Goal: Information Seeking & Learning: Understand process/instructions

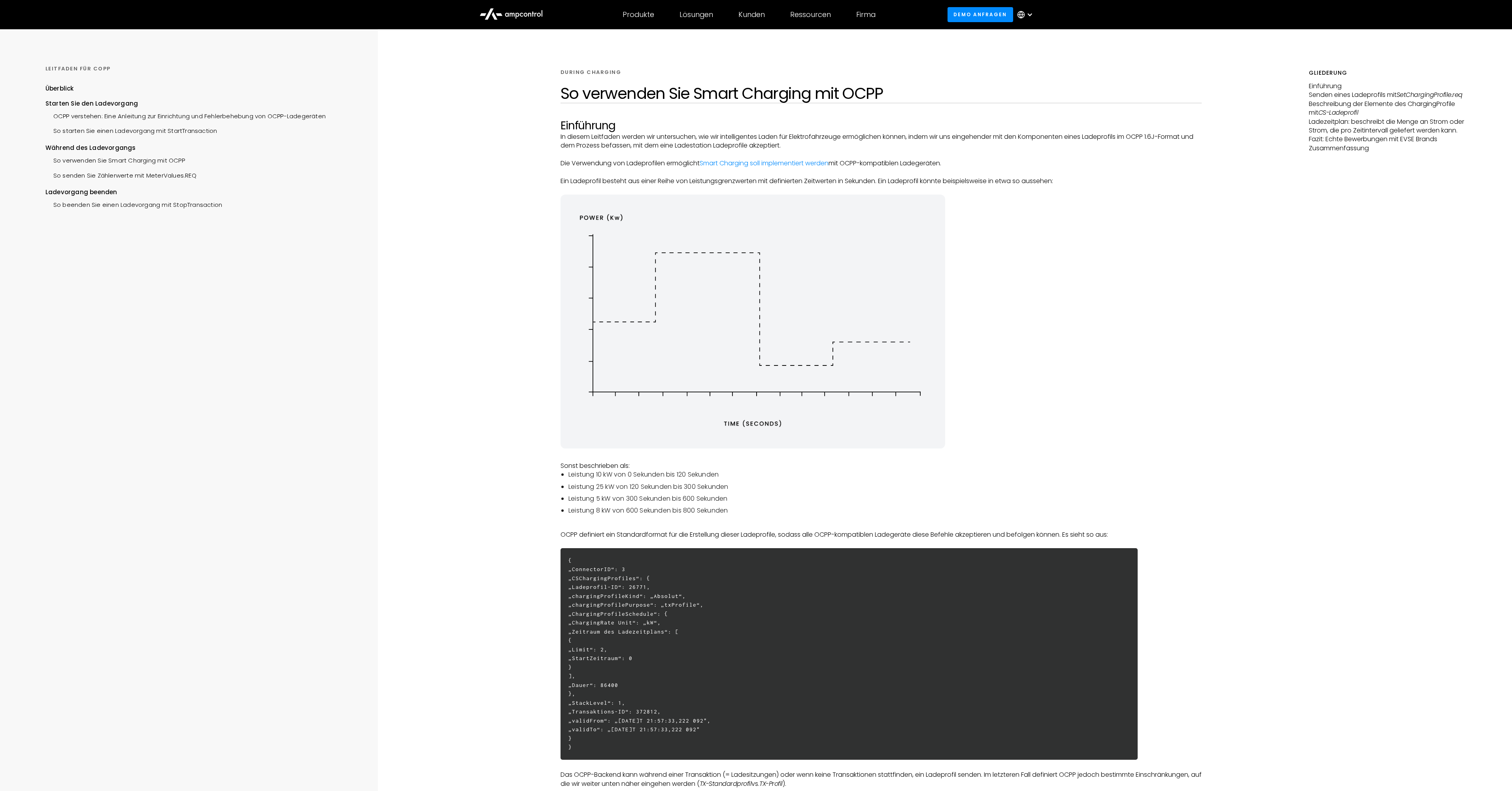
click at [608, 211] on img at bounding box center [753, 321] width 385 height 254
click at [585, 166] on p "Die Verwendung von Ladeprofilen ermöglicht Smart Charging soll implementiert we…" at bounding box center [881, 163] width 642 height 9
click at [603, 137] on p "In diesem Leitfaden werden wir untersuchen, wie wir intelligentes Laden für Ele…" at bounding box center [881, 142] width 642 height 18
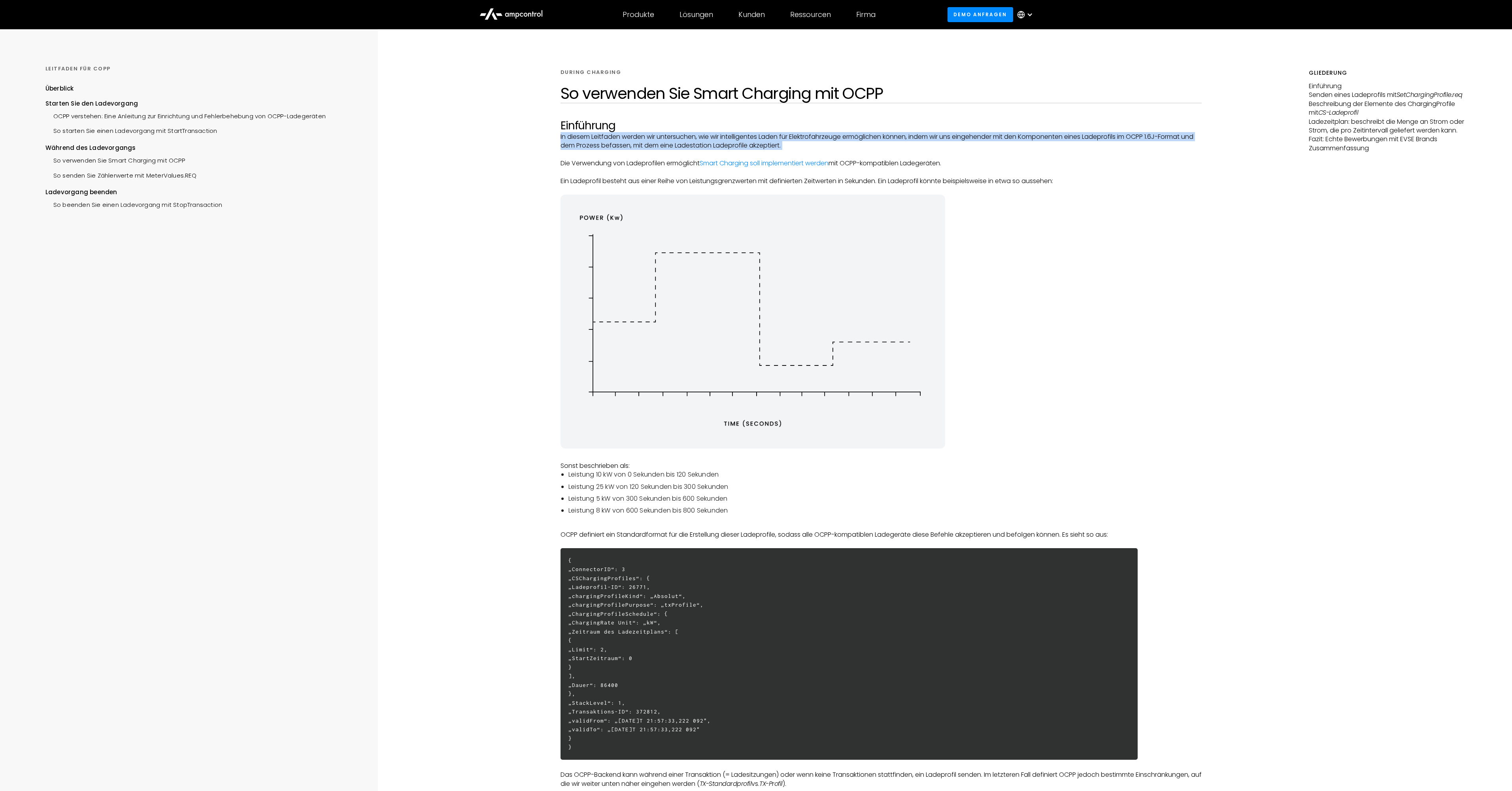
click at [603, 137] on p "In diesem Leitfaden werden wir untersuchen, wie wir intelligentes Laden für Ele…" at bounding box center [881, 142] width 642 height 18
click at [669, 150] on p "In diesem Leitfaden werden wir untersuchen, wie wir intelligentes Laden für Ele…" at bounding box center [881, 142] width 642 height 18
click at [737, 161] on link "Smart Charging soll implementiert werden" at bounding box center [764, 163] width 129 height 9
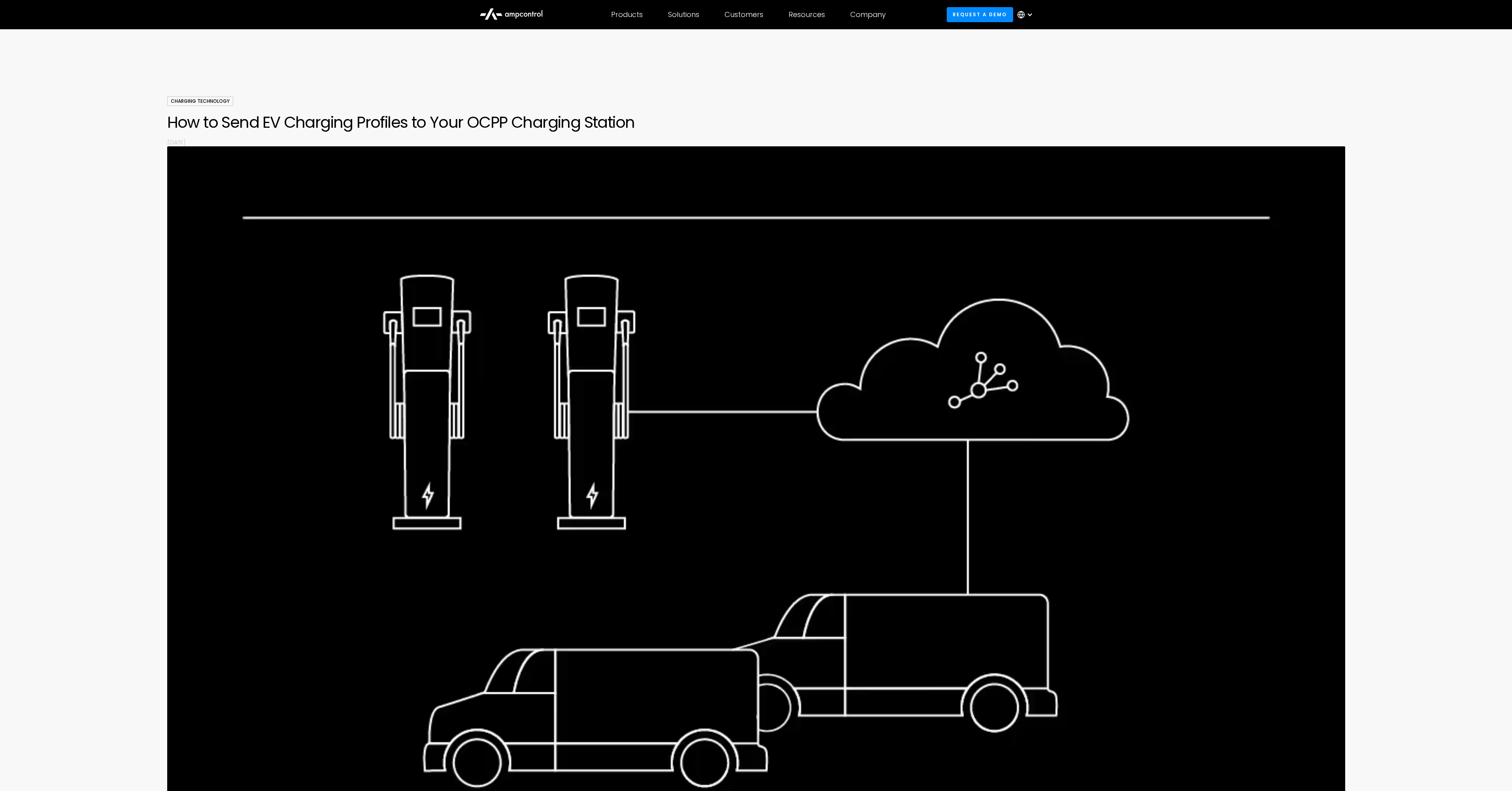
drag, startPoint x: 706, startPoint y: 97, endPoint x: 653, endPoint y: 122, distance: 58.6
click at [706, 96] on div "Charging Technology How to Send EV Charging Profiles to Your OCPP Charging Stat…" at bounding box center [756, 121] width 1178 height 50
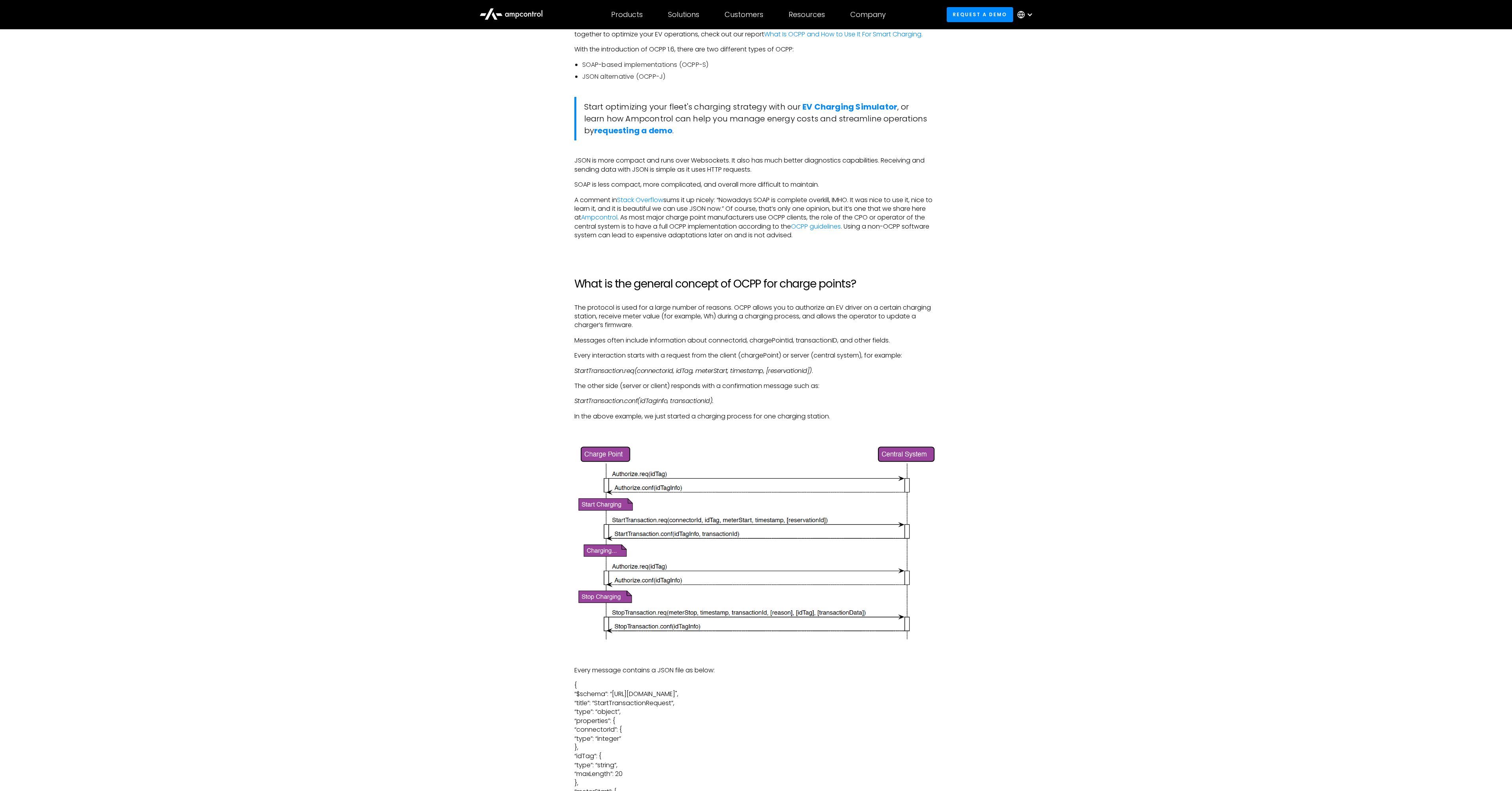
scroll to position [1281, 0]
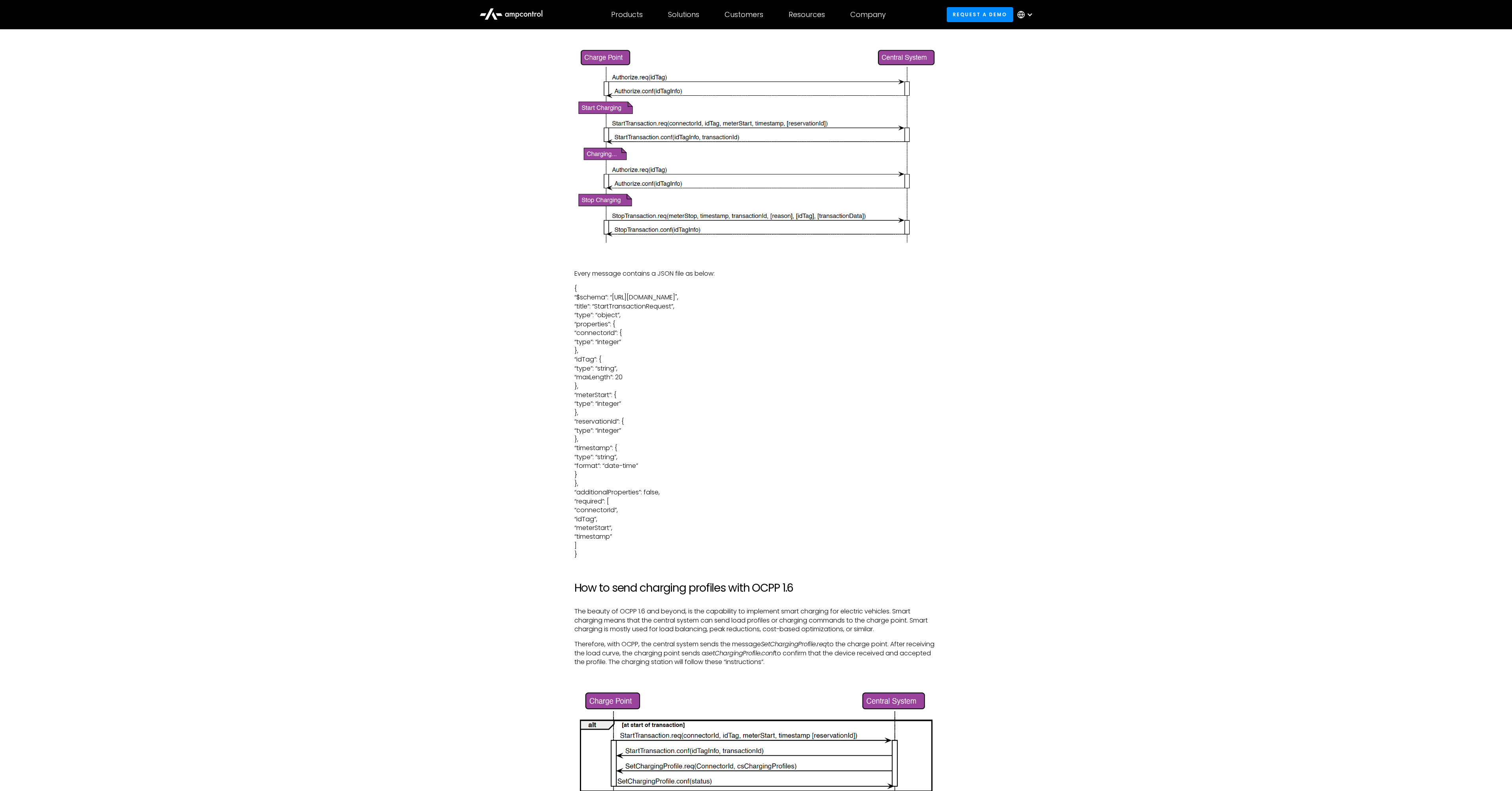
scroll to position [1519, 0]
click at [888, 302] on p "{ “$schema”: “[URL][DOMAIN_NAME]", “title”: “StartTransactionRequest”, “type”: …" at bounding box center [757, 418] width 364 height 275
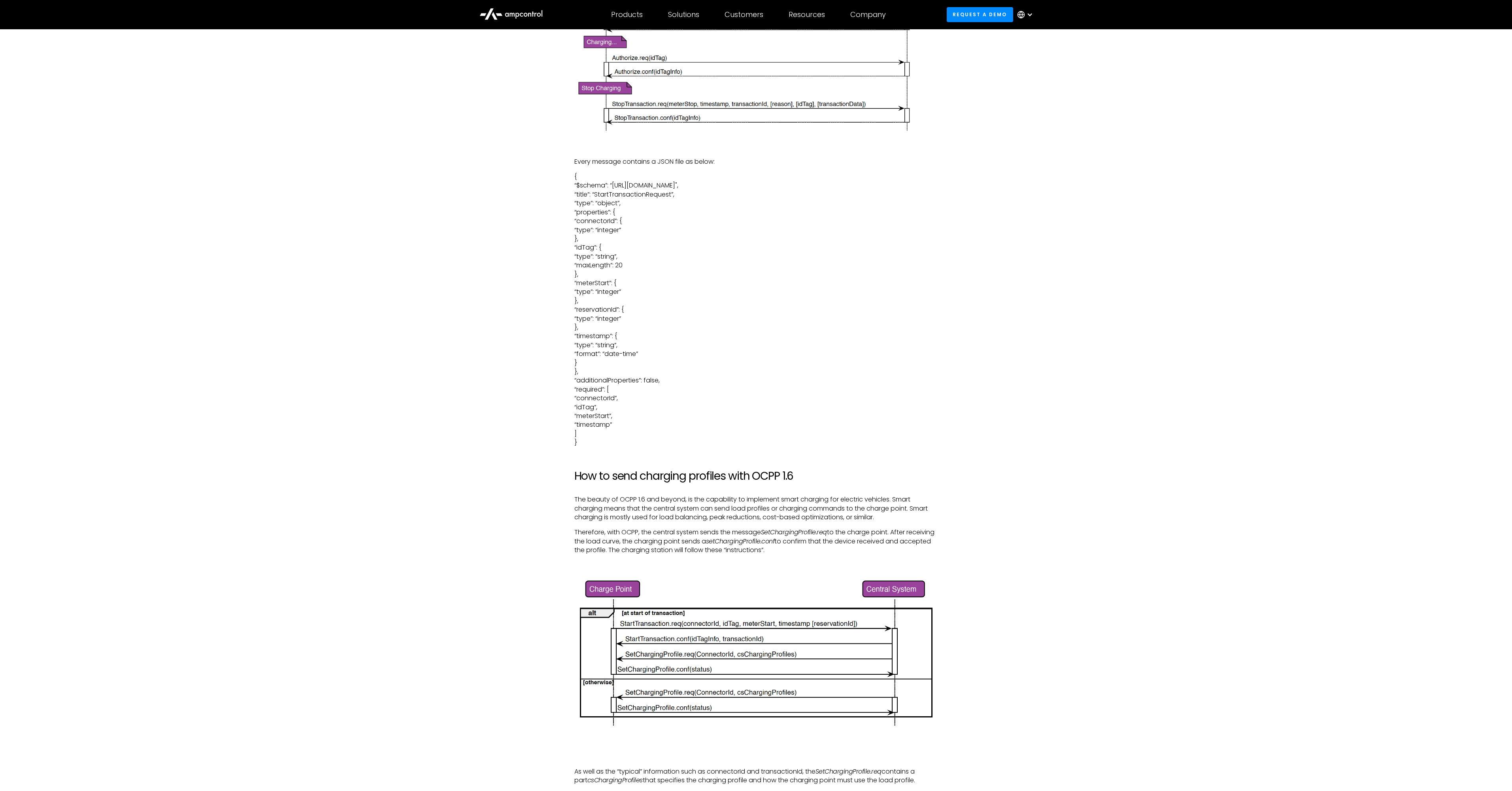
scroll to position [1661, 0]
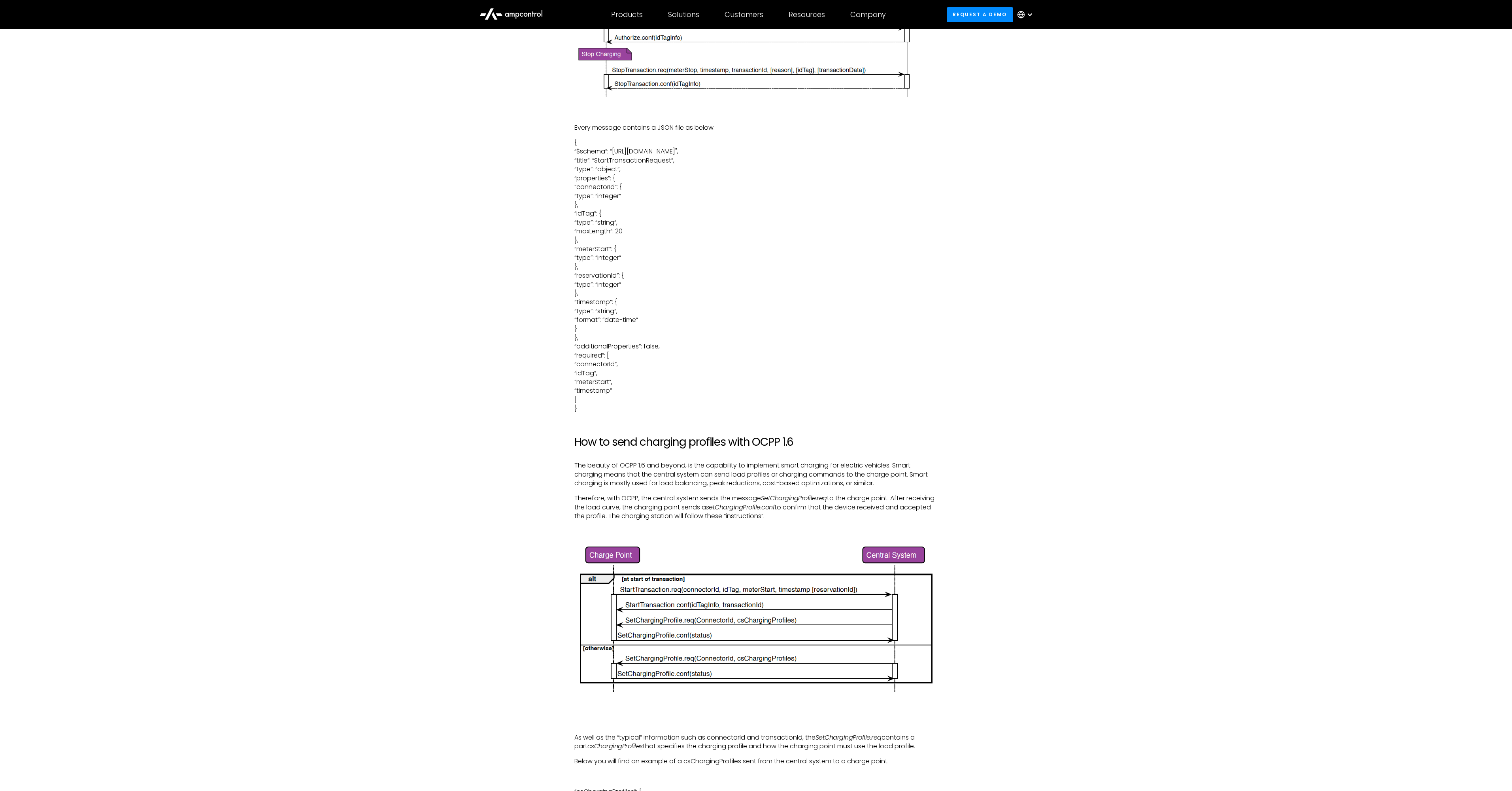
click at [1069, 405] on div "If you think that EV charging is just about connecting a cable from a mains sou…" at bounding box center [756, 444] width 1512 height 2310
click at [693, 438] on h2 "How to send charging profiles with OCPP 1.6" at bounding box center [757, 442] width 364 height 14
click at [700, 406] on p "{ “$schema”: “[URL][DOMAIN_NAME]", “title”: “StartTransactionRequest”, “type”: …" at bounding box center [757, 276] width 364 height 275
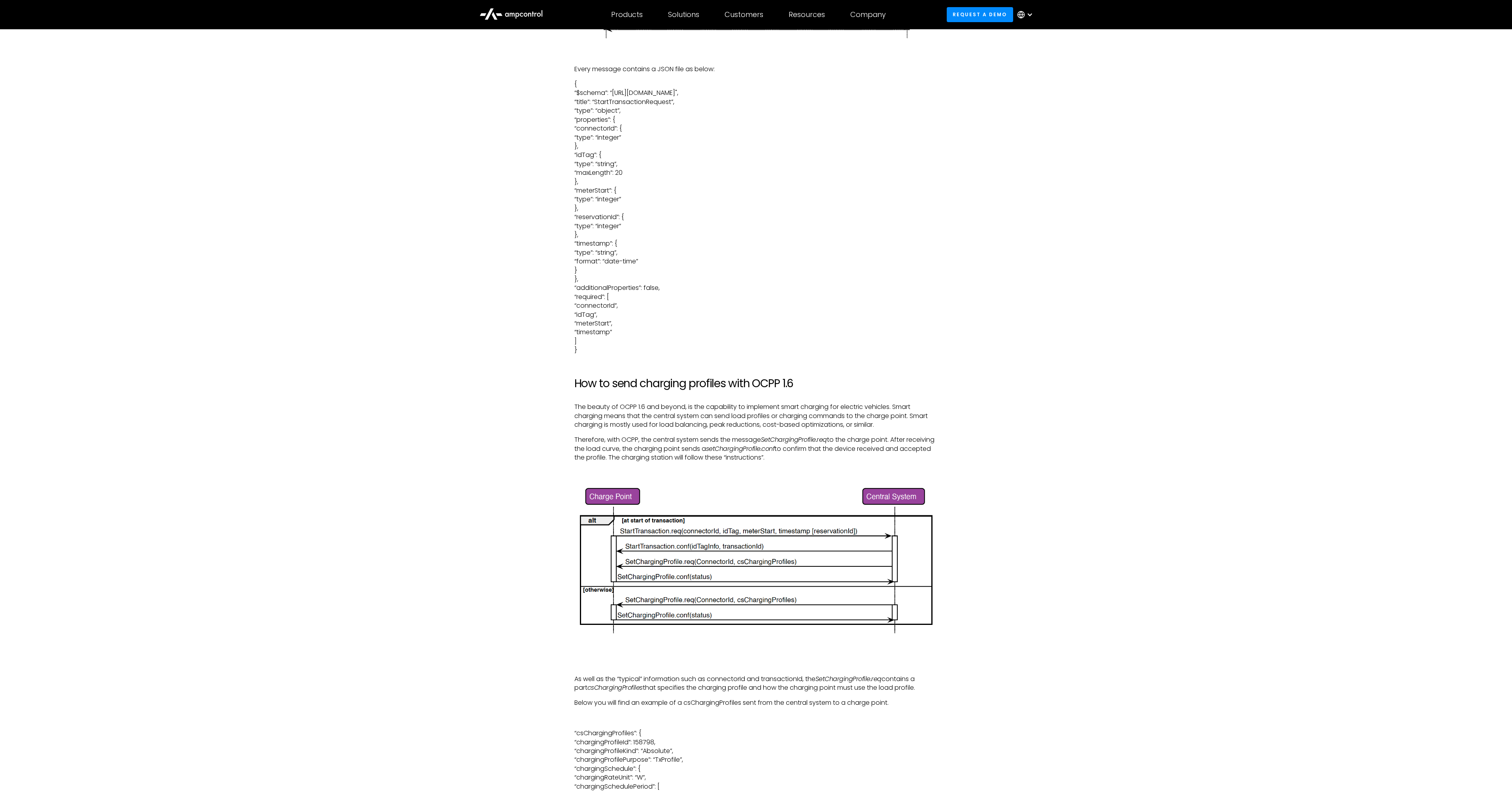
scroll to position [1899, 0]
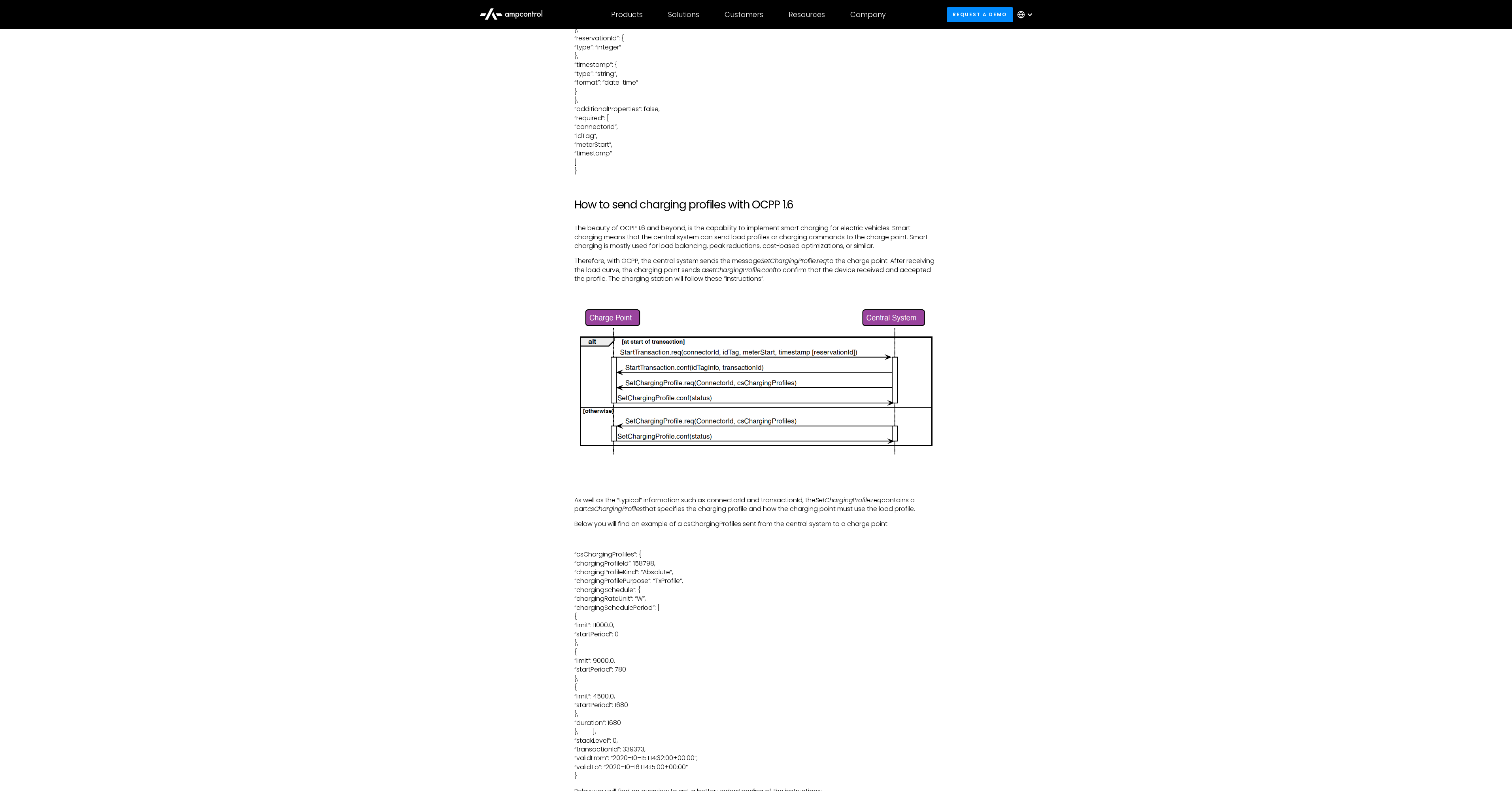
drag, startPoint x: 1031, startPoint y: 380, endPoint x: 1000, endPoint y: 389, distance: 32.3
click at [1028, 381] on div "If you think that EV charging is just about connecting a cable from a mains sou…" at bounding box center [756, 214] width 569 height 2243
drag, startPoint x: 475, startPoint y: 366, endPoint x: 467, endPoint y: 365, distance: 8.1
click at [474, 366] on div "If you think that EV charging is just about connecting a cable from a mains sou…" at bounding box center [756, 214] width 569 height 2243
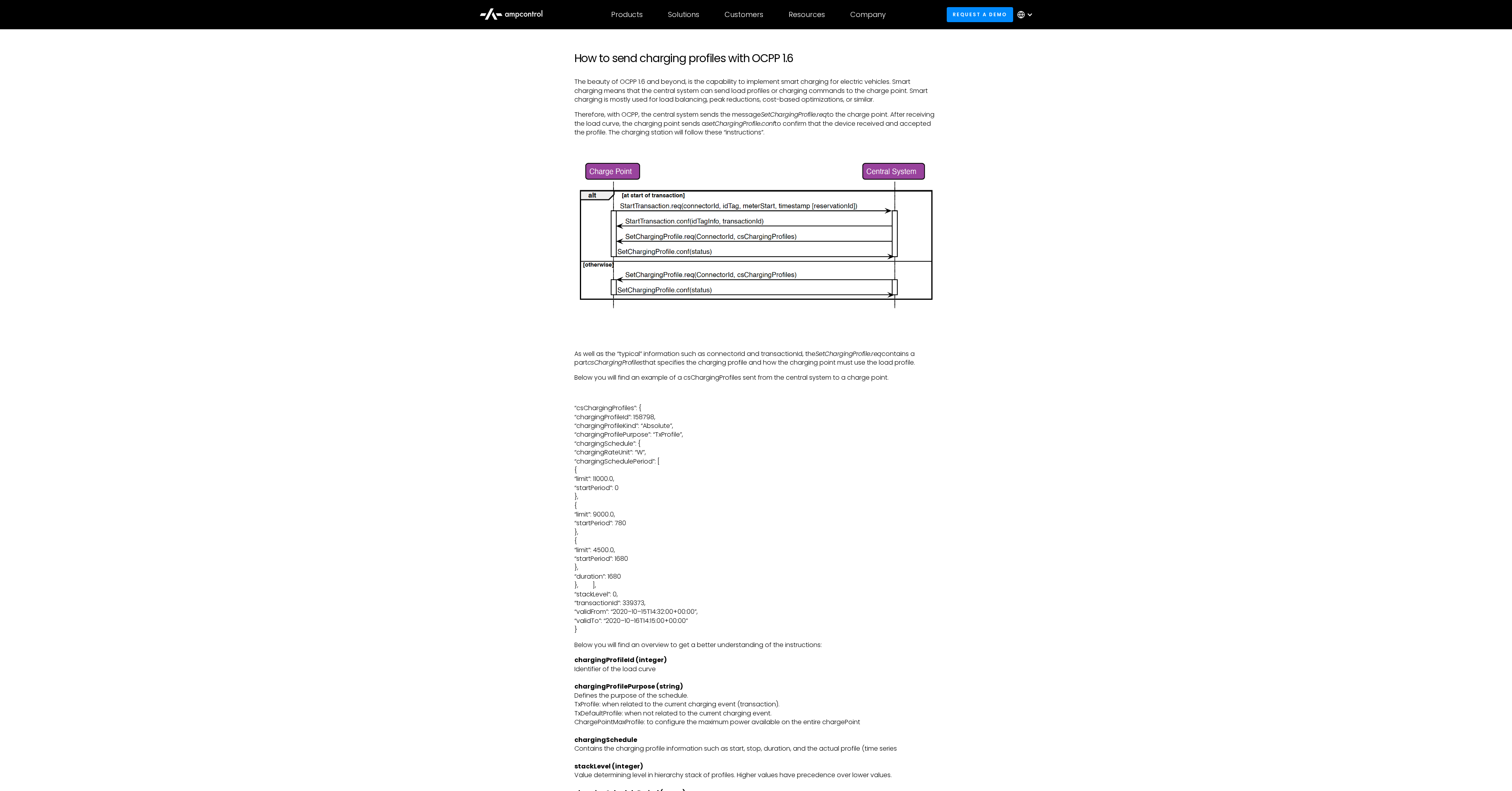
scroll to position [2183, 0]
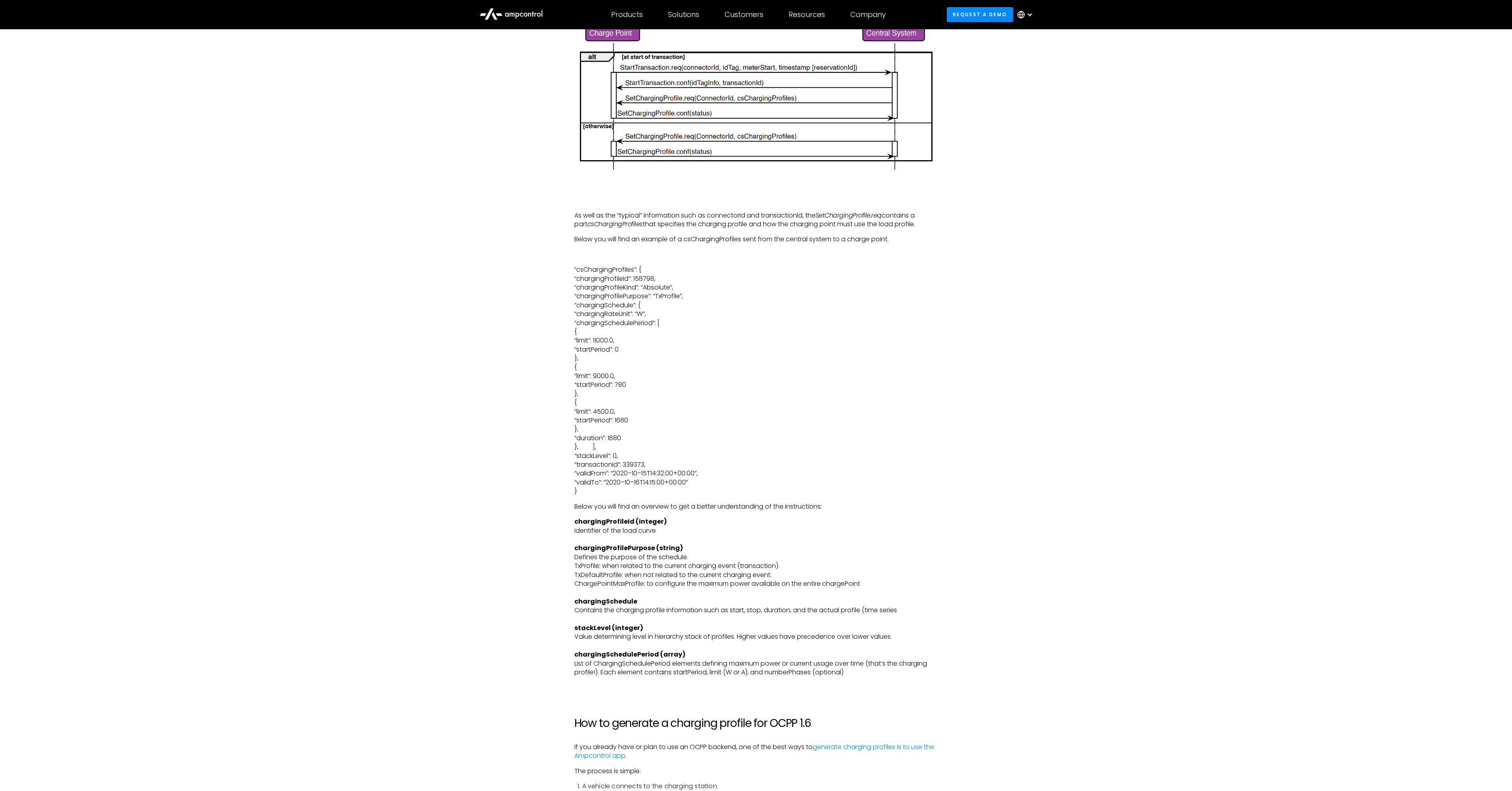
click at [610, 267] on p "“csChargingProfiles”: { “chargingProfileId”: 158798, “chargingProfileKind”: “Ab…" at bounding box center [757, 381] width 364 height 231
copy p "csChargingProfiles"
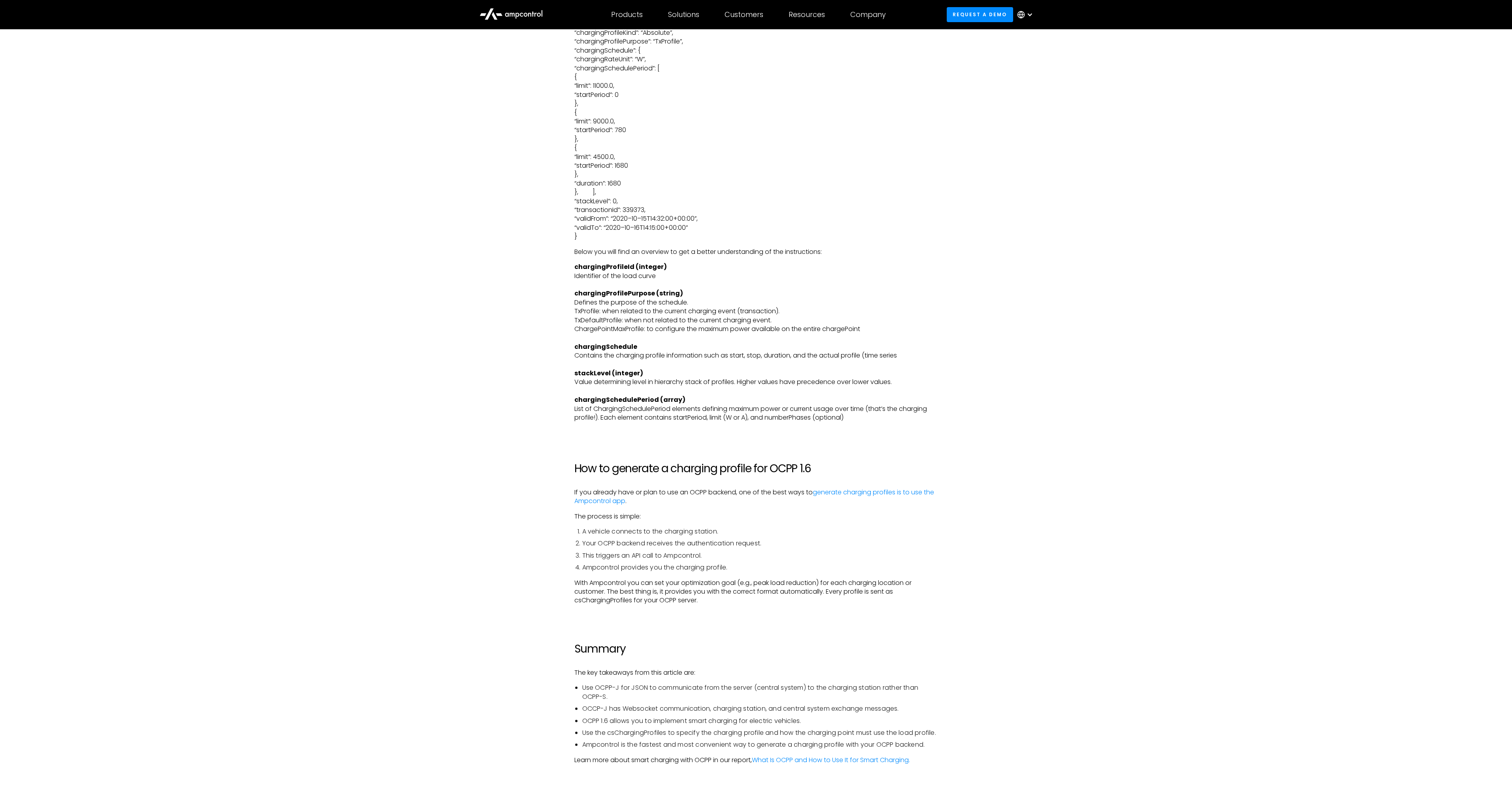
scroll to position [2563, 0]
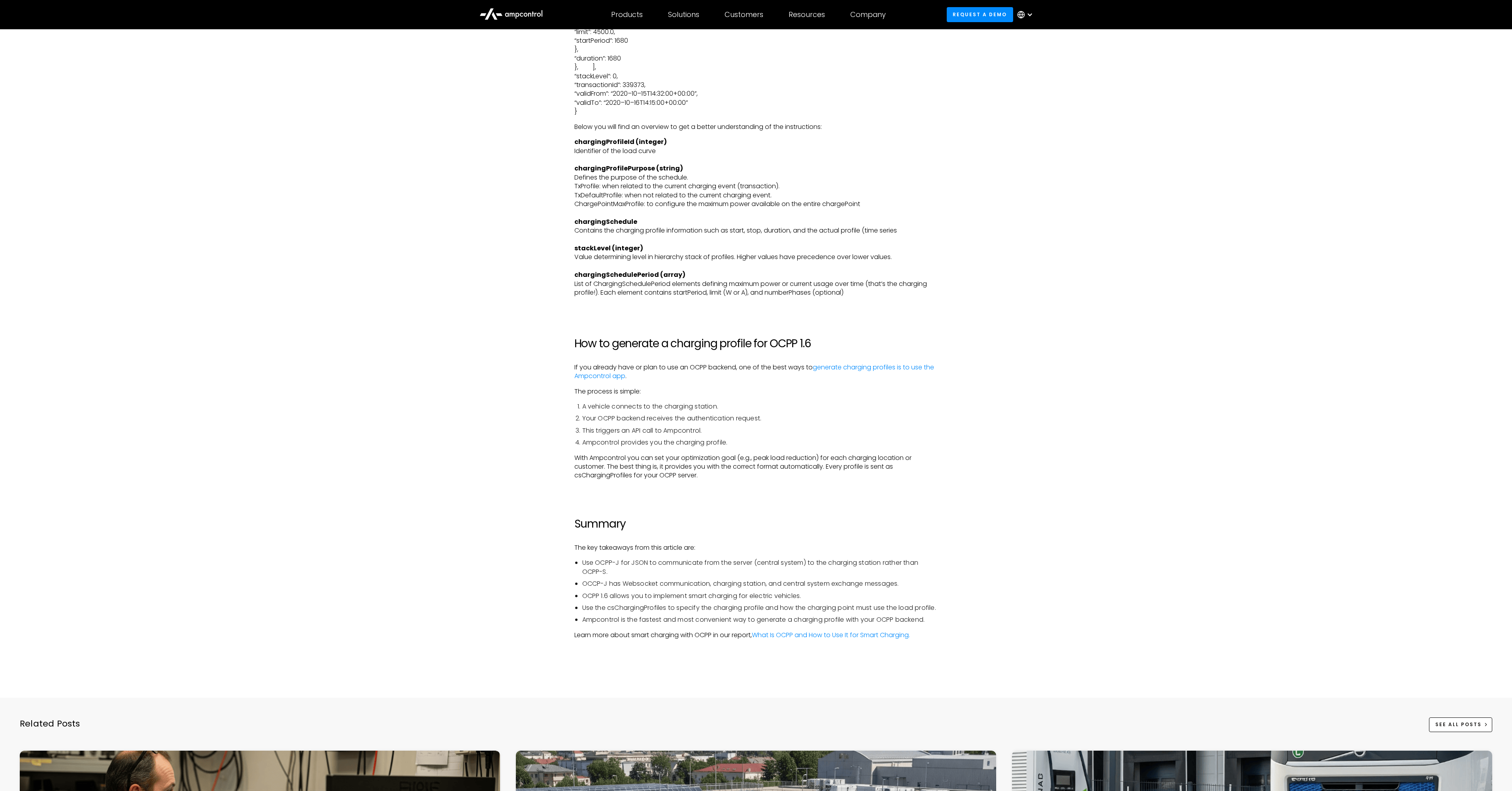
click at [618, 470] on p "With Ampcontrol you can set your optimization goal (e.g., peak load reduction) …" at bounding box center [757, 466] width 364 height 26
click at [618, 469] on p "With Ampcontrol you can set your optimization goal (e.g., peak load reduction) …" at bounding box center [757, 466] width 364 height 26
click at [652, 611] on li "Use the csChargingProfiles to specify the charging profile and how the charging…" at bounding box center [760, 608] width 356 height 9
copy li "csChargingProfiles"
